Goal: Task Accomplishment & Management: Manage account settings

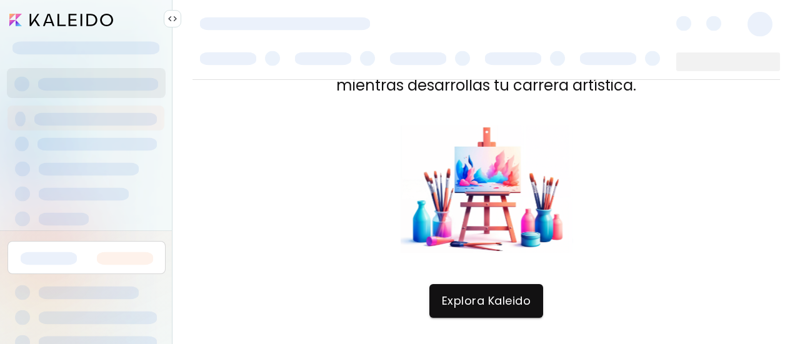
scroll to position [60, 0]
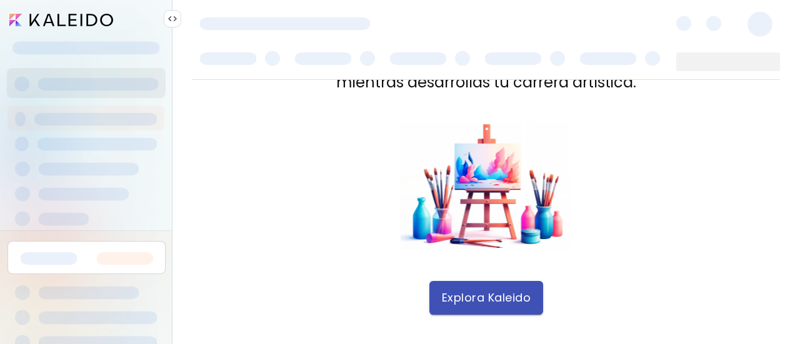
click at [452, 304] on span "Explora Kaleido" at bounding box center [486, 298] width 89 height 14
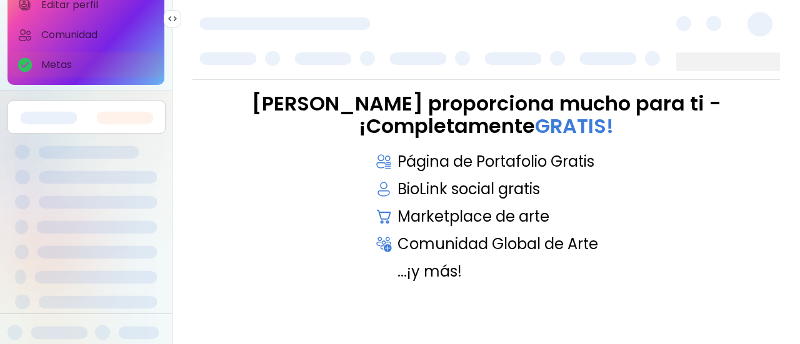
scroll to position [144, 0]
click at [74, 212] on div at bounding box center [85, 201] width 157 height 25
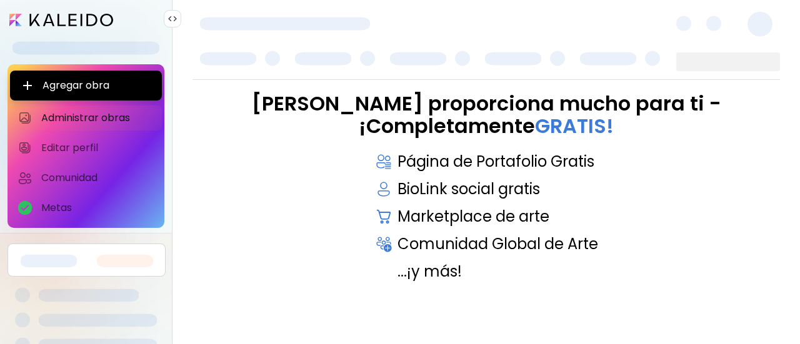
click at [71, 26] on input "image" at bounding box center [61, 20] width 104 height 12
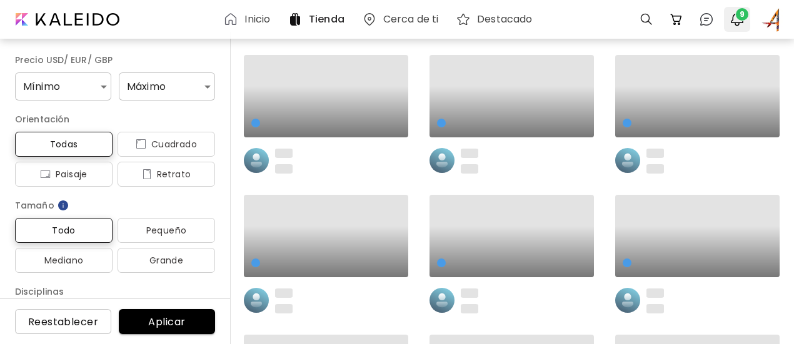
click at [736, 20] on img "button" at bounding box center [736, 19] width 15 height 15
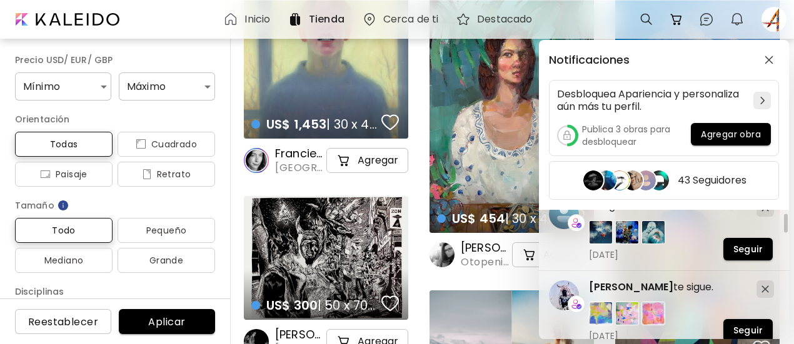
scroll to position [202, 0]
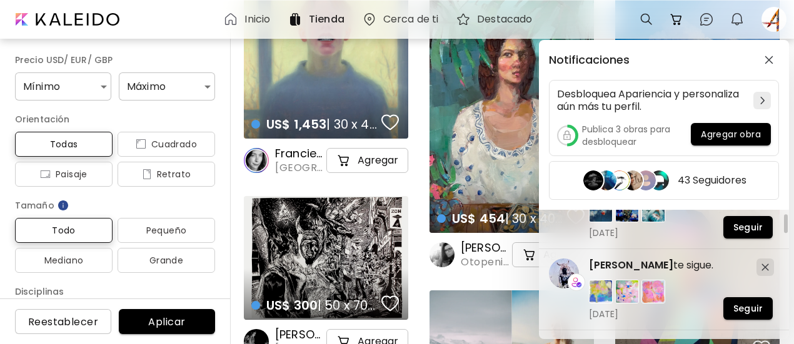
click at [710, 18] on div "Notificaciones Desbloquea Apariencia y personaliza aún más tu perfil. Publica 3…" at bounding box center [397, 172] width 794 height 344
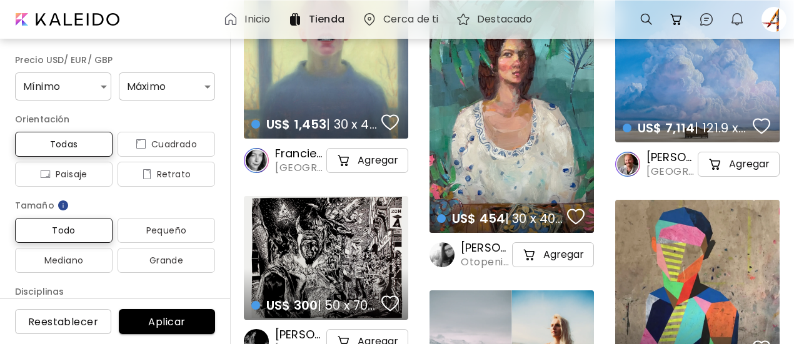
click at [710, 18] on img at bounding box center [706, 19] width 15 height 15
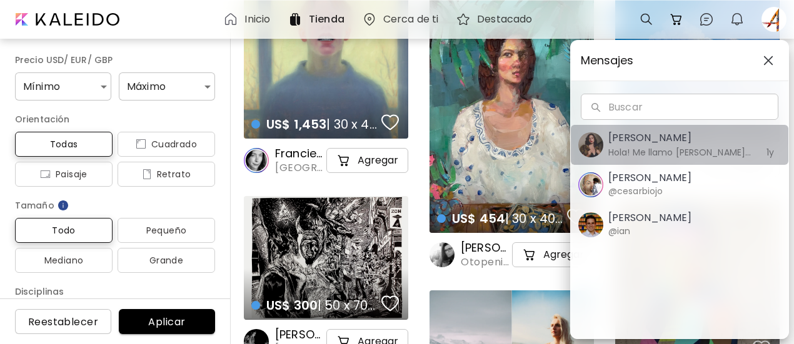
click at [666, 136] on h5 "Daniela Chamorro" at bounding box center [680, 138] width 144 height 15
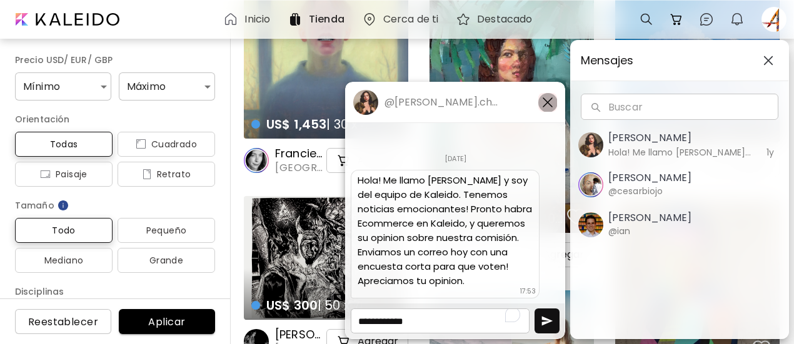
click at [547, 102] on img "button" at bounding box center [547, 102] width 15 height 15
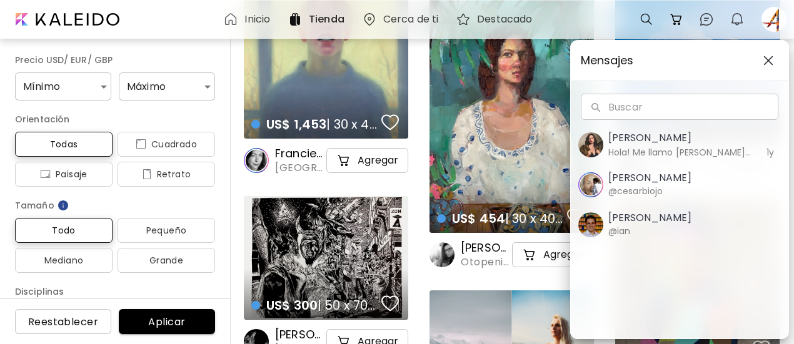
click at [256, 18] on div "Mensajes Buscar Buscar Daniela Chamorro Hola! Me llamo Daniela y soy del equipo…" at bounding box center [397, 172] width 794 height 344
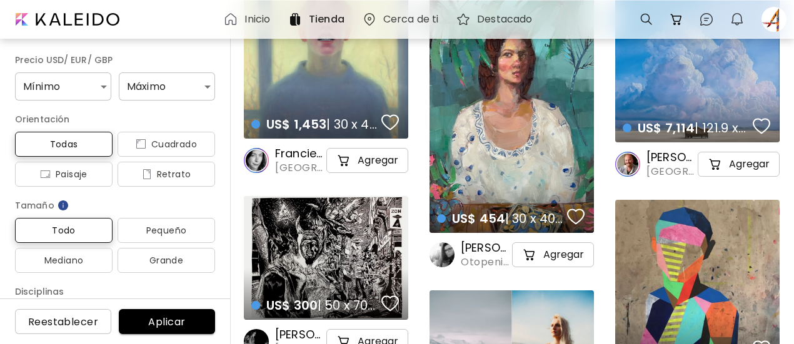
click at [256, 18] on h6 "Inicio" at bounding box center [257, 19] width 26 height 10
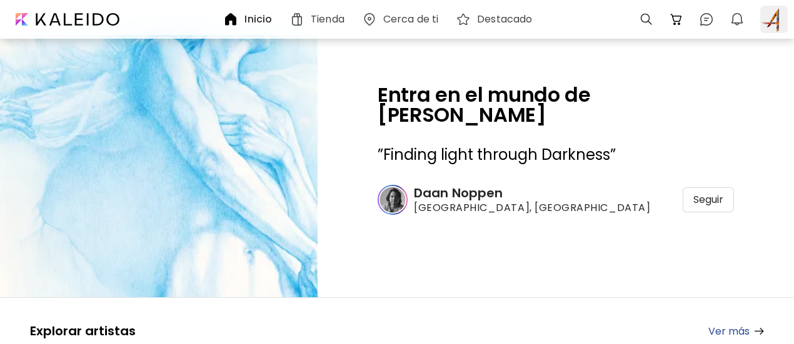
click at [776, 20] on div at bounding box center [773, 19] width 27 height 27
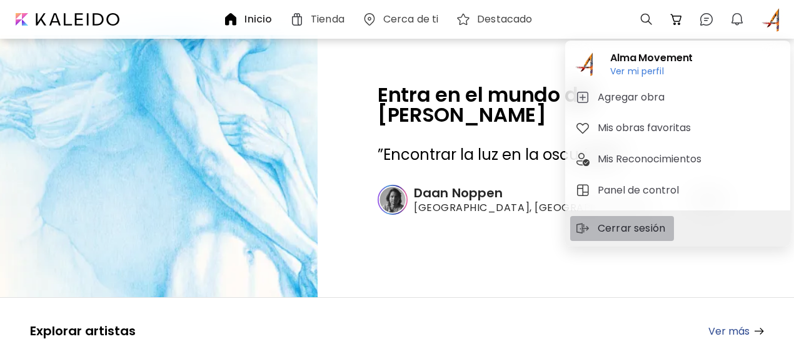
click at [612, 236] on p "Cerrar sesión" at bounding box center [632, 228] width 71 height 15
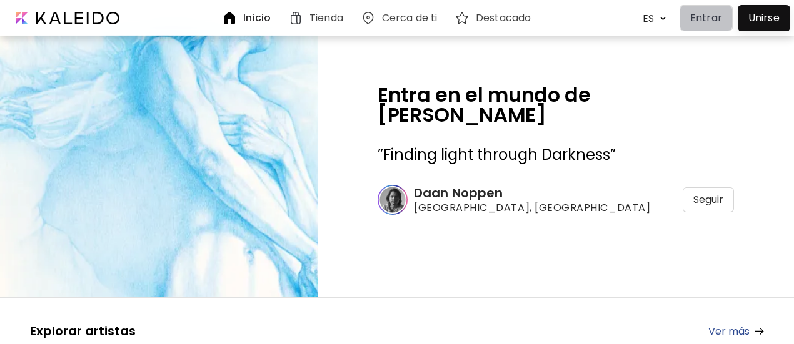
click at [706, 24] on p "Entrar" at bounding box center [706, 18] width 32 height 15
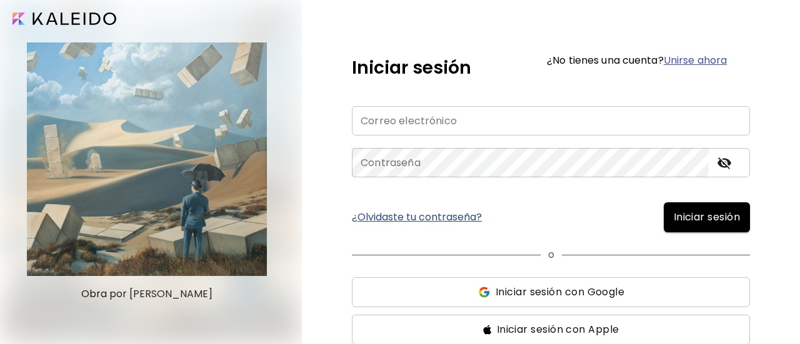
click at [561, 114] on input "email" at bounding box center [551, 120] width 398 height 29
